Goal: Task Accomplishment & Management: Use online tool/utility

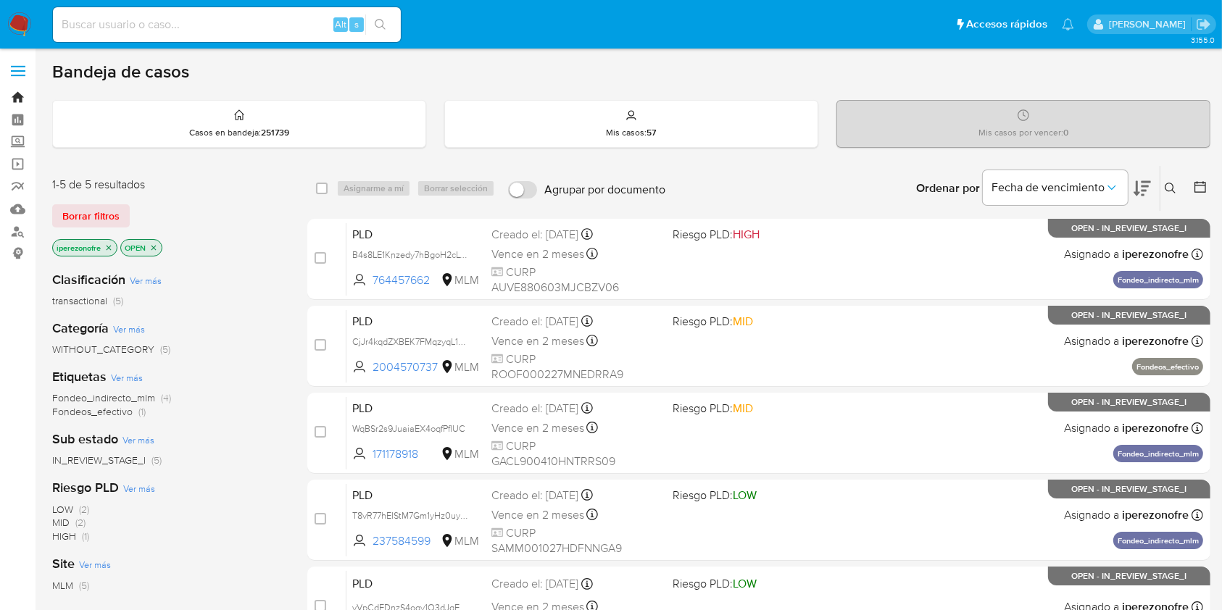
click at [17, 96] on link "Bandeja" at bounding box center [86, 97] width 173 height 22
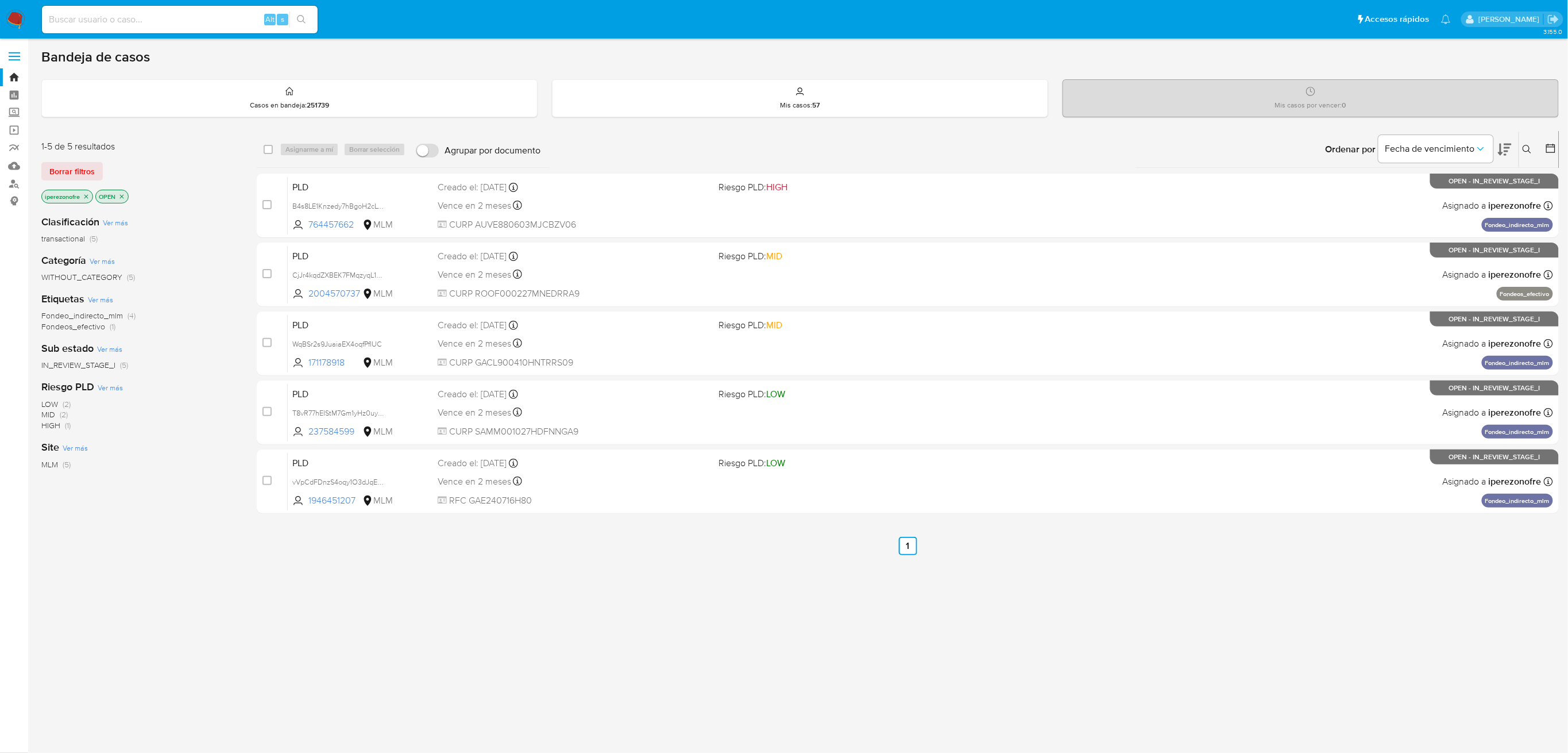
click at [114, 27] on div "Alt s" at bounding box center [180, 19] width 276 height 28
click at [113, 17] on input at bounding box center [180, 19] width 276 height 15
paste input "171178918"
type input "171178918"
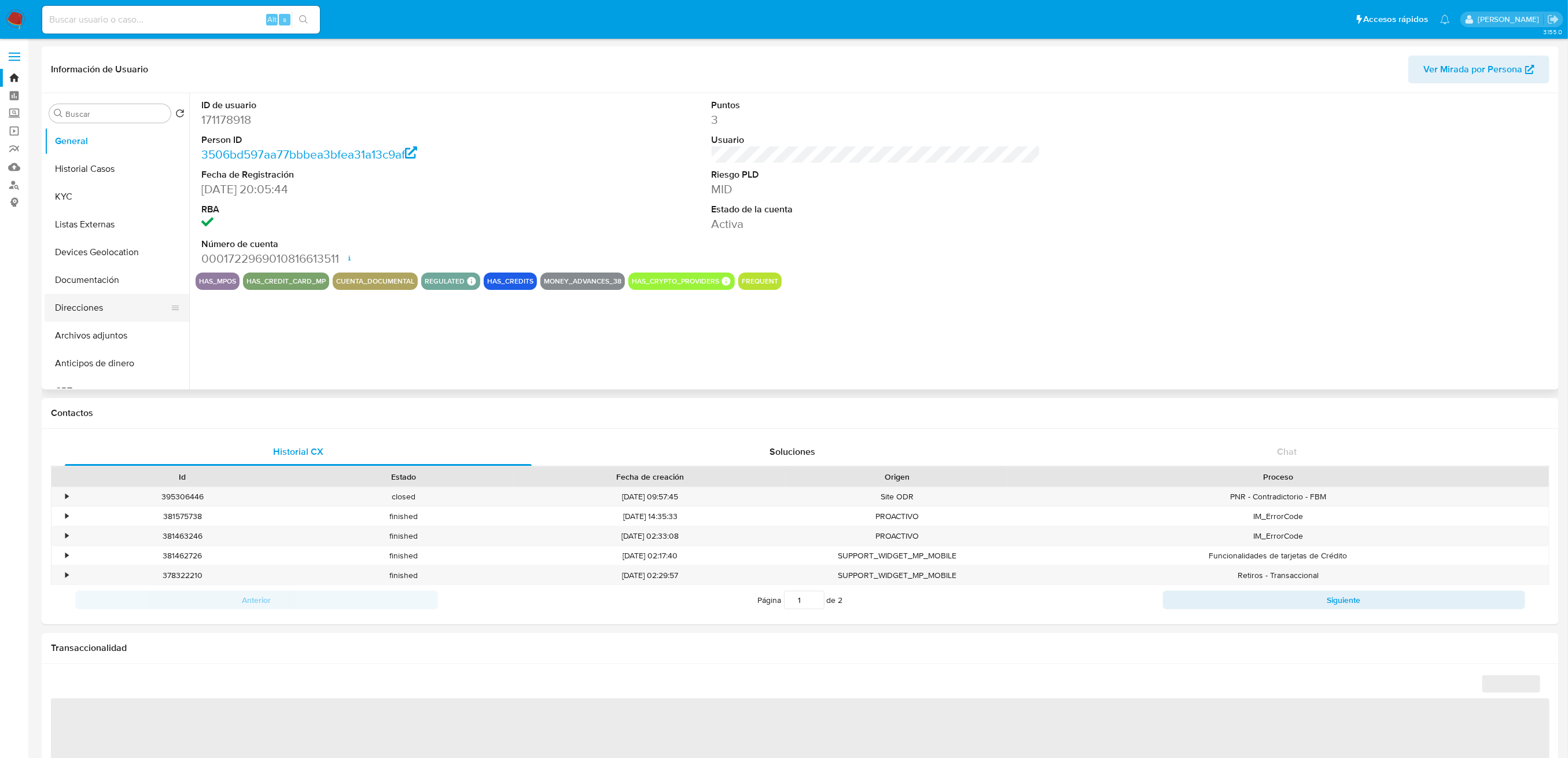
select select "10"
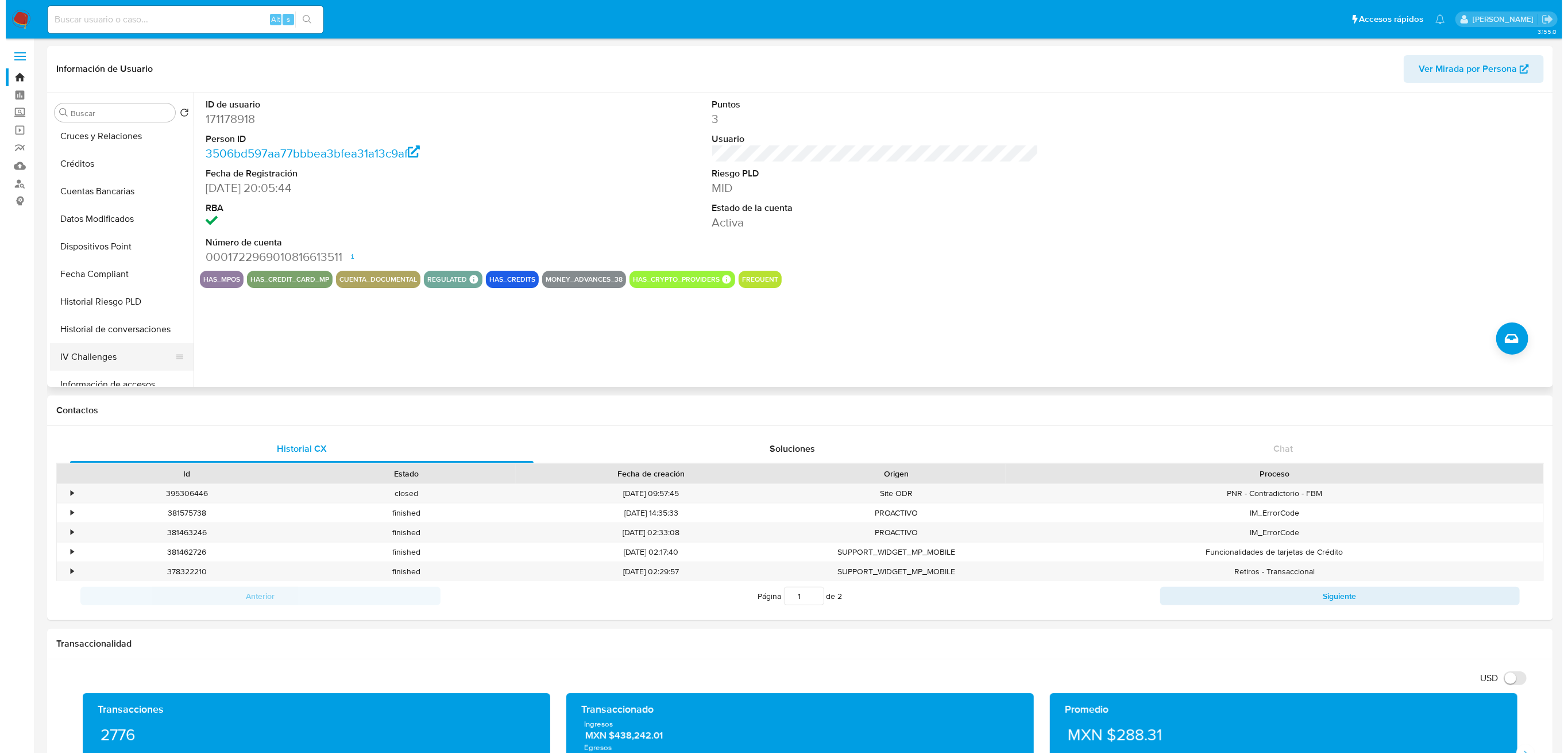
scroll to position [306, 0]
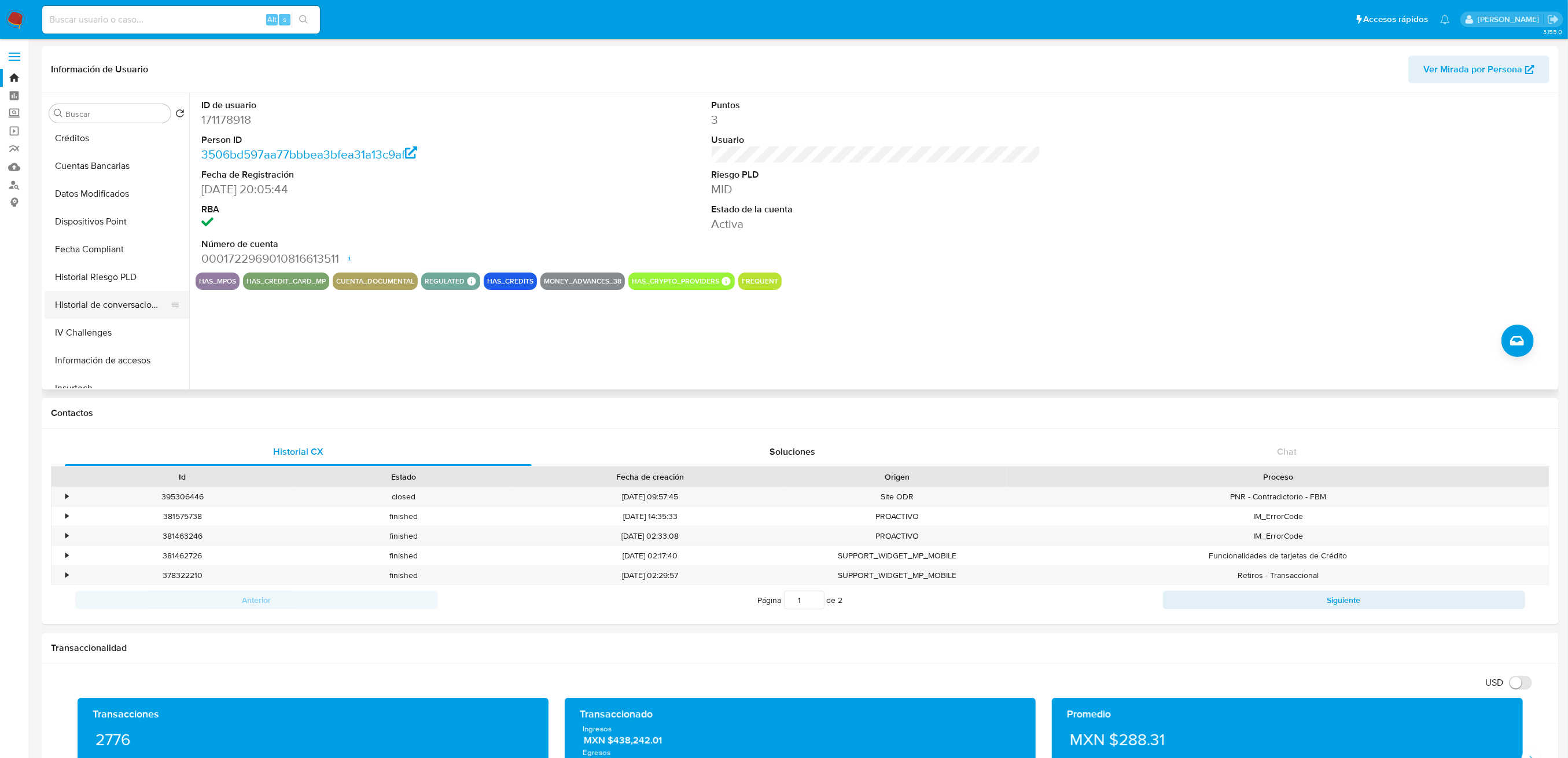
click at [100, 308] on button "Historial de conversaciones" at bounding box center [113, 305] width 136 height 28
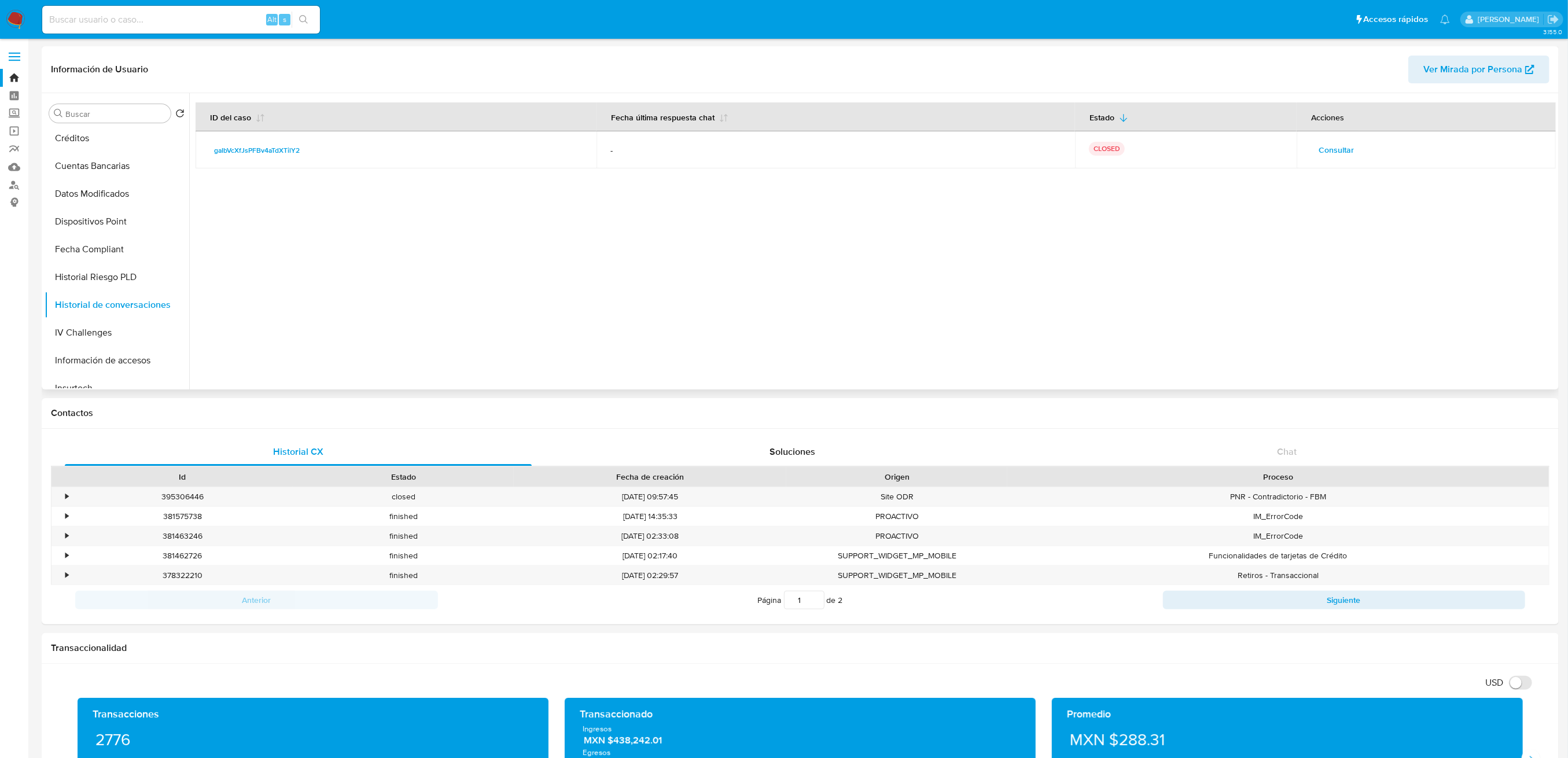
click at [1341, 151] on span "Consultar" at bounding box center [1336, 150] width 35 height 16
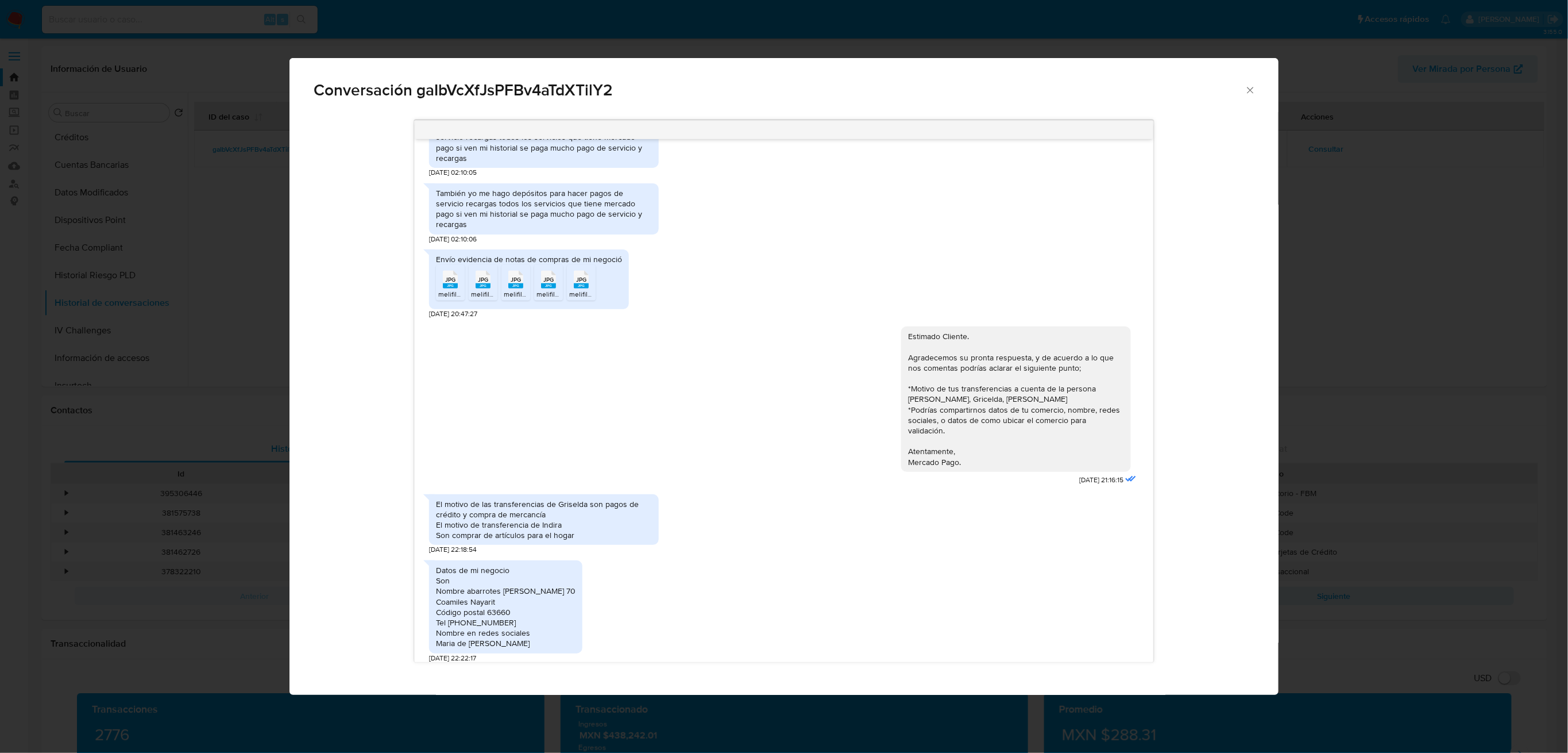
scroll to position [803, 0]
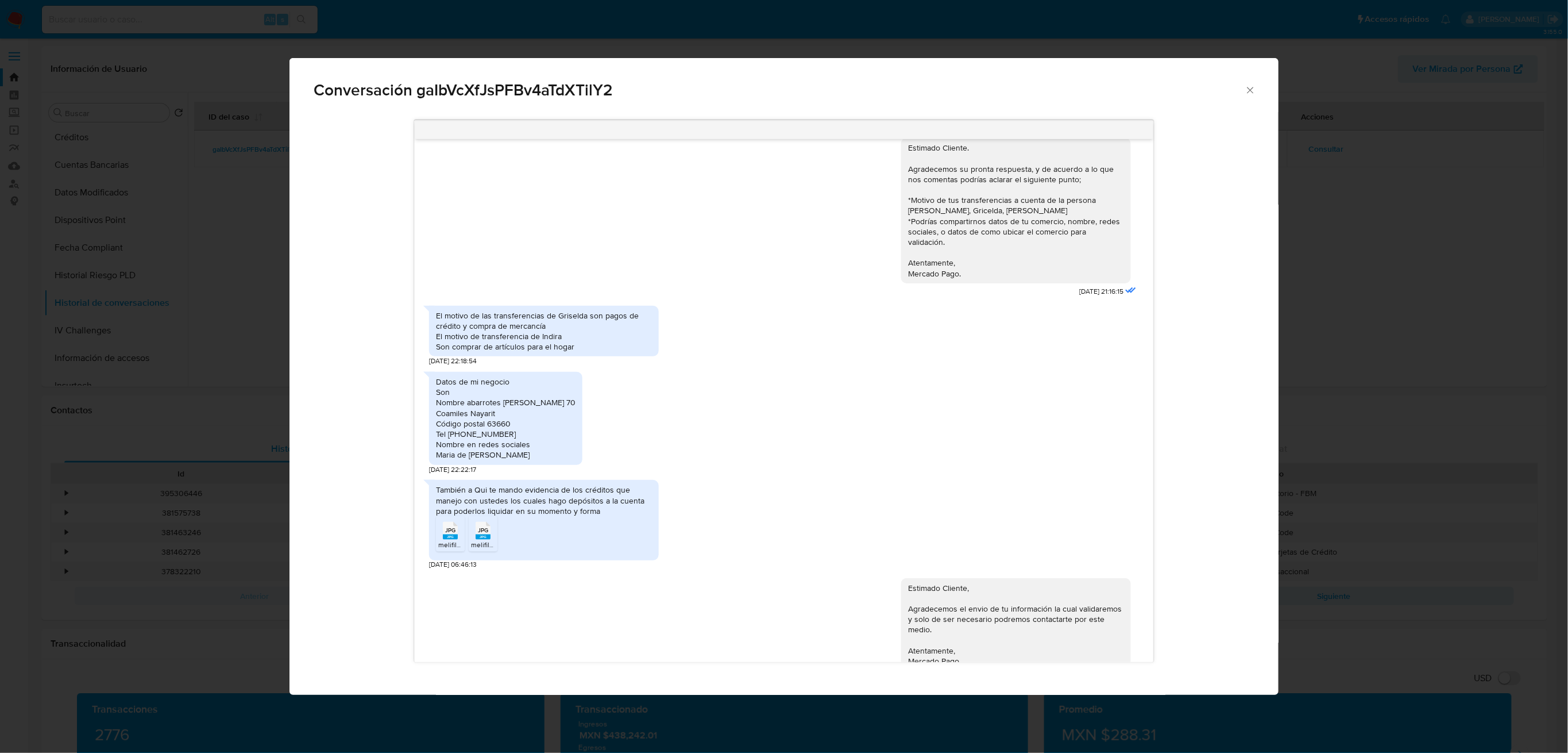
click at [448, 527] on span "JPG" at bounding box center [450, 530] width 10 height 7
click at [776, 522] on div "También a Qui te mando evidencia de los créditos que manejo con ustedes los cua…" at bounding box center [784, 522] width 710 height 95
click at [617, 484] on div "También a Qui te mando evidencia de los créditos que manejo con ustedes los cua…" at bounding box center [544, 500] width 216 height 32
drag, startPoint x: 436, startPoint y: 274, endPoint x: 565, endPoint y: 285, distance: 129.5
click at [565, 310] on div "El motivo de las transferencias de Griselda son pagos de crédito y compra de me…" at bounding box center [544, 331] width 216 height 42
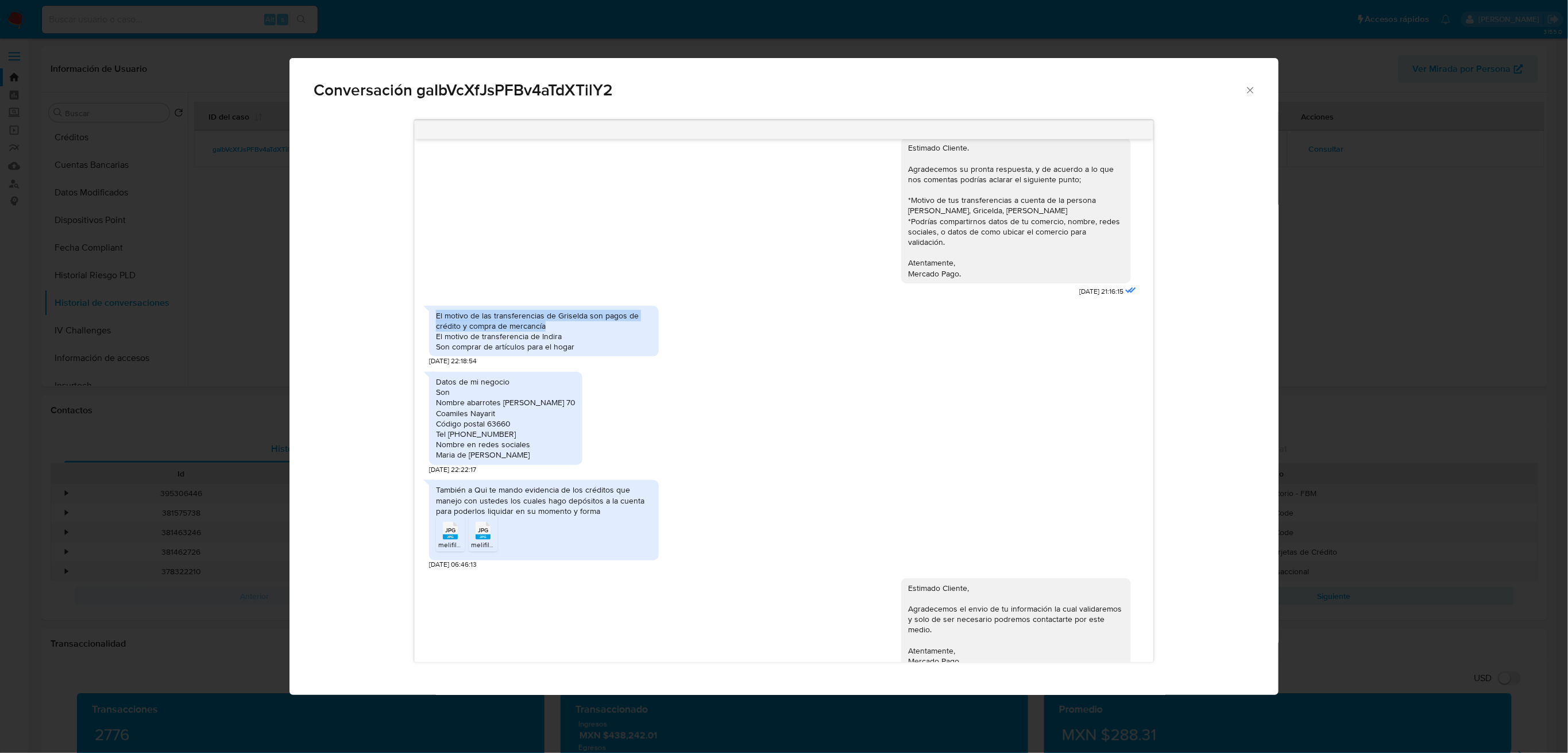
copy div "El motivo de las transferencias de Griselda son pagos de crédito y compra de me…"
click at [776, 570] on div "Estimado Cliente, Agradecemos el envio de tu información la cual validaremos y …" at bounding box center [784, 629] width 710 height 117
click at [807, 474] on div "También a Qui te mando evidencia de los créditos que manejo con ustedes los cua…" at bounding box center [784, 522] width 710 height 95
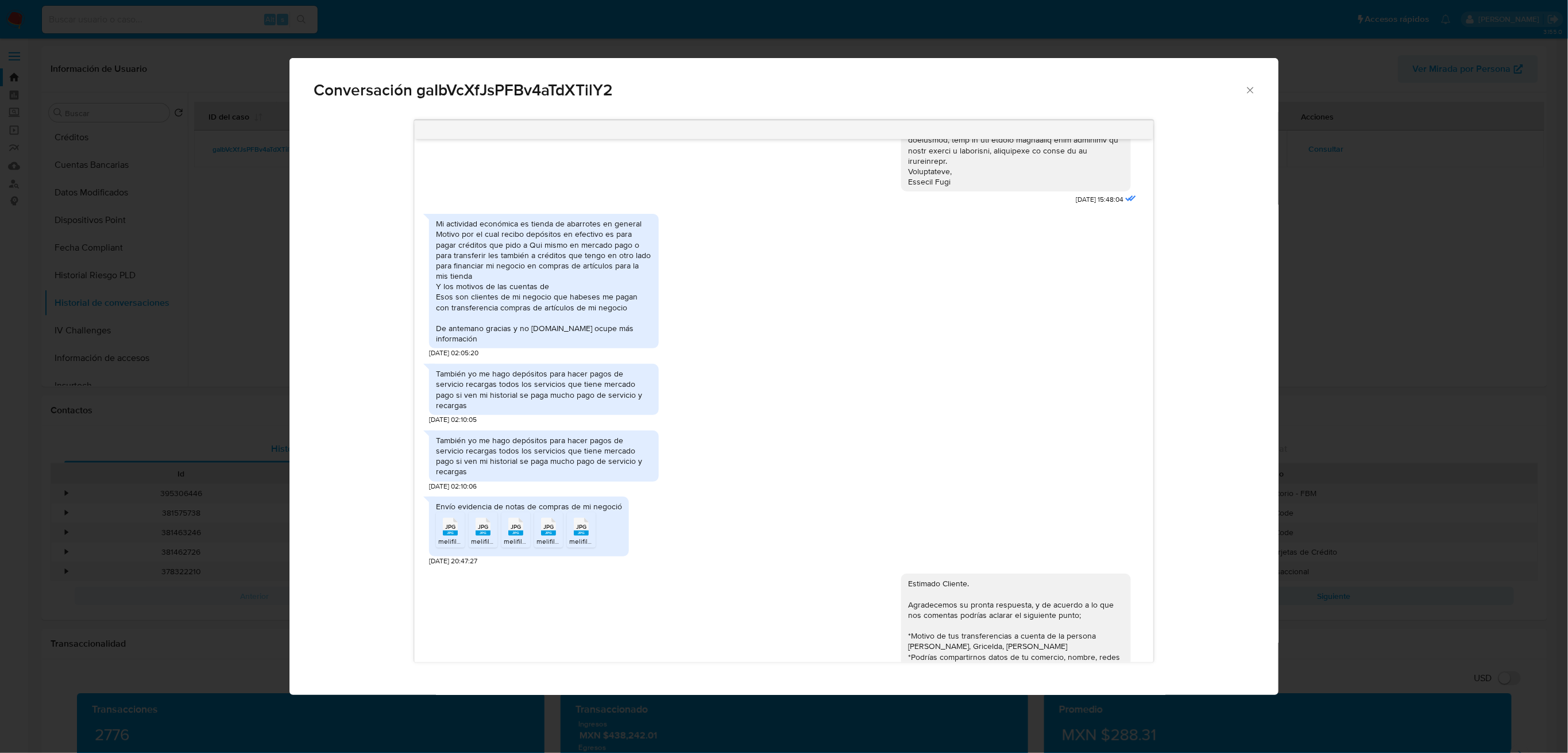
scroll to position [344, 0]
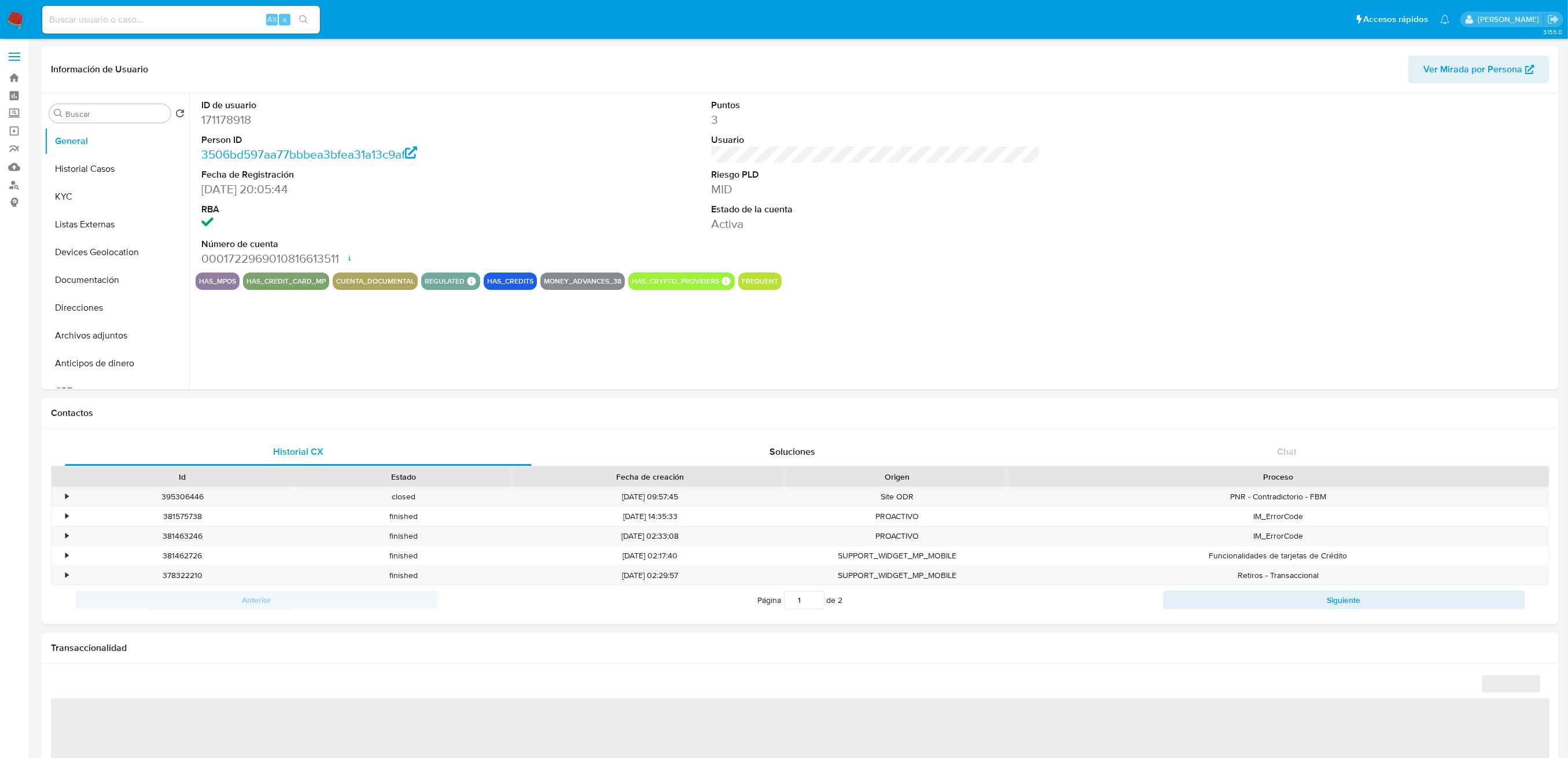
select select "10"
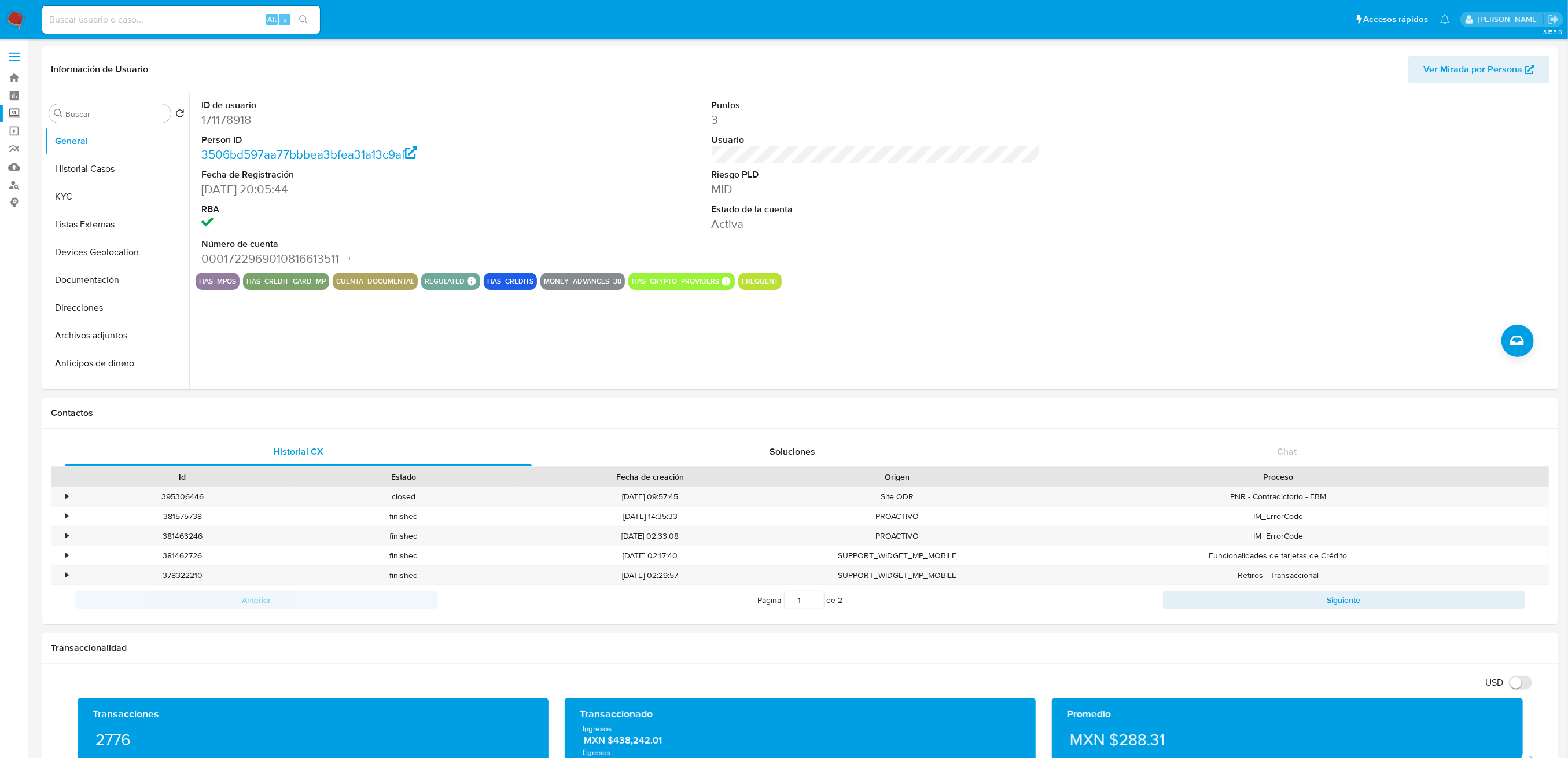
click at [7, 116] on label "Screening" at bounding box center [69, 113] width 138 height 18
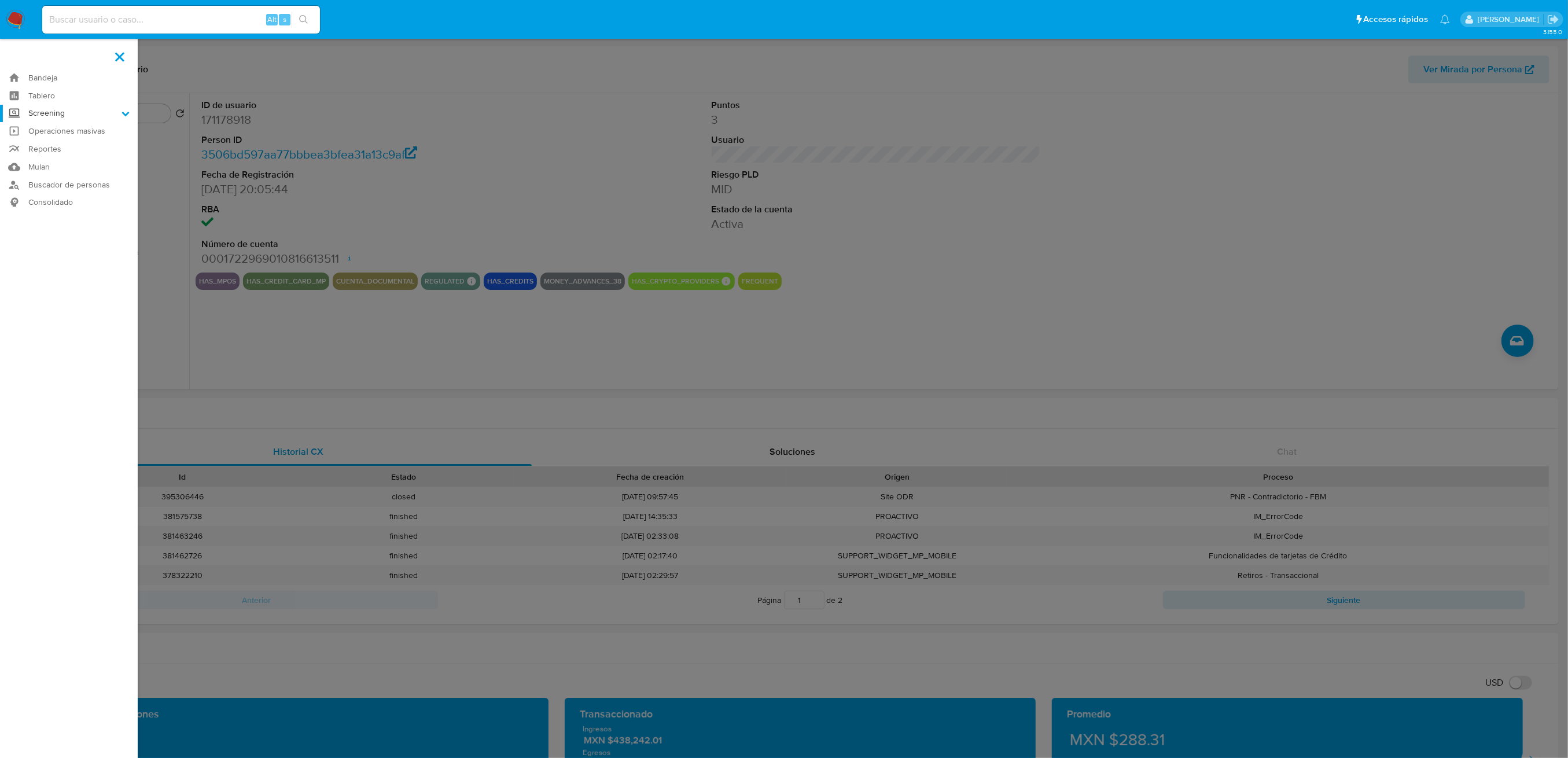
click at [0, 0] on input "Screening" at bounding box center [0, 0] width 0 height 0
click at [69, 156] on link "Herramientas" at bounding box center [69, 159] width 138 height 14
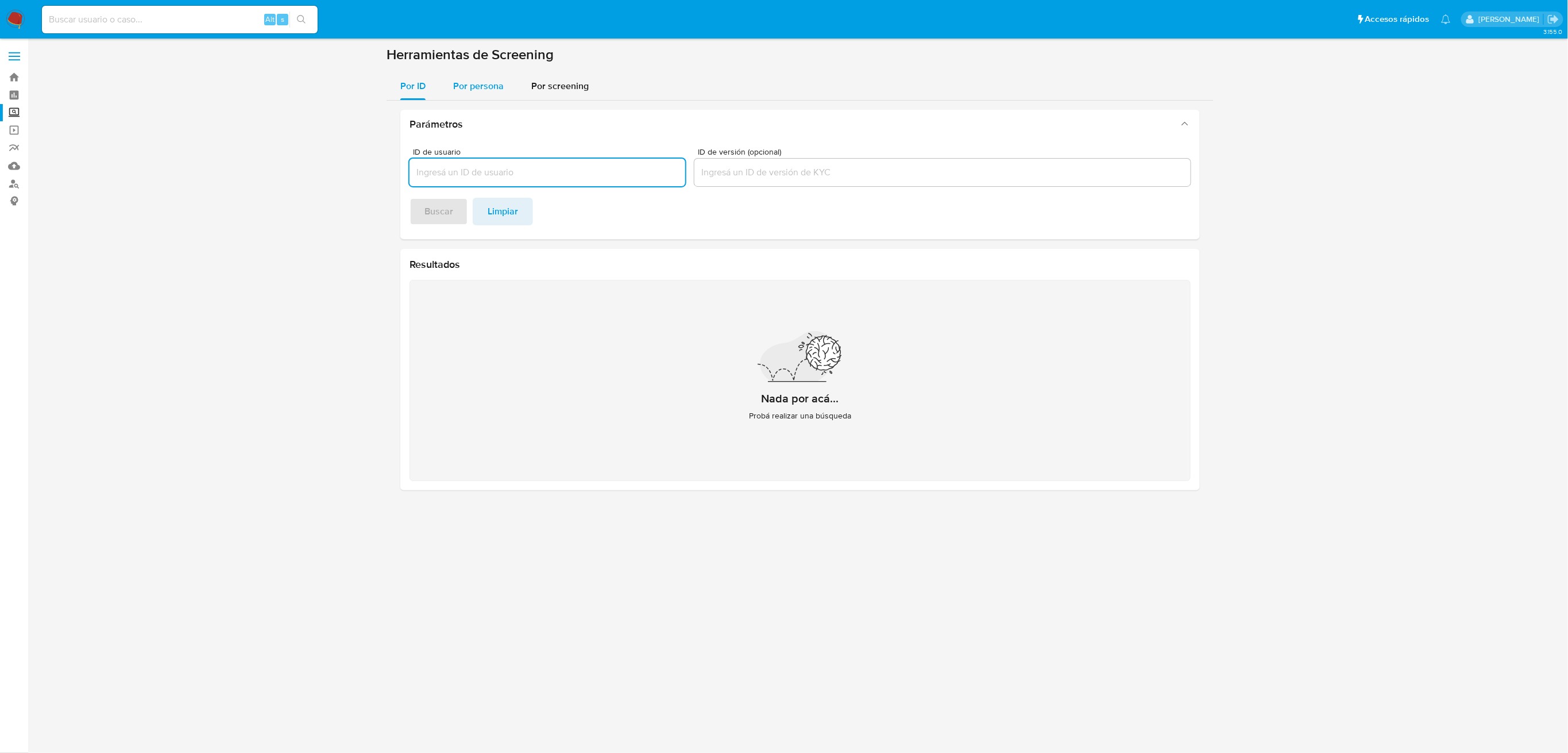
click at [485, 82] on span "Por persona" at bounding box center [479, 86] width 51 height 13
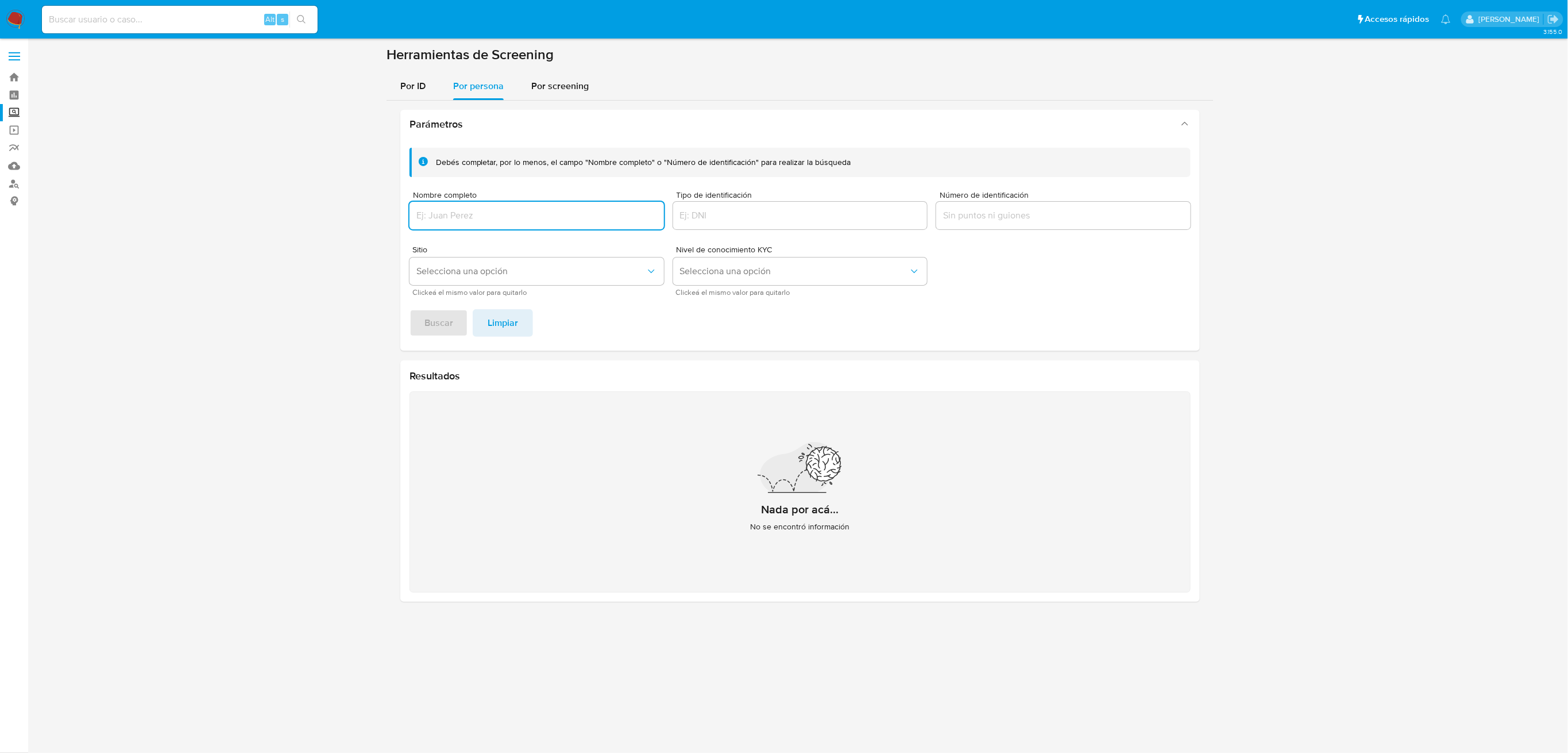
click at [491, 211] on input "Nombre completo" at bounding box center [536, 215] width 254 height 15
type input "JAQUELYN ROSARIO TAPIA SOTO"
click at [445, 329] on span "Buscar" at bounding box center [439, 323] width 29 height 25
